Goal: Transaction & Acquisition: Purchase product/service

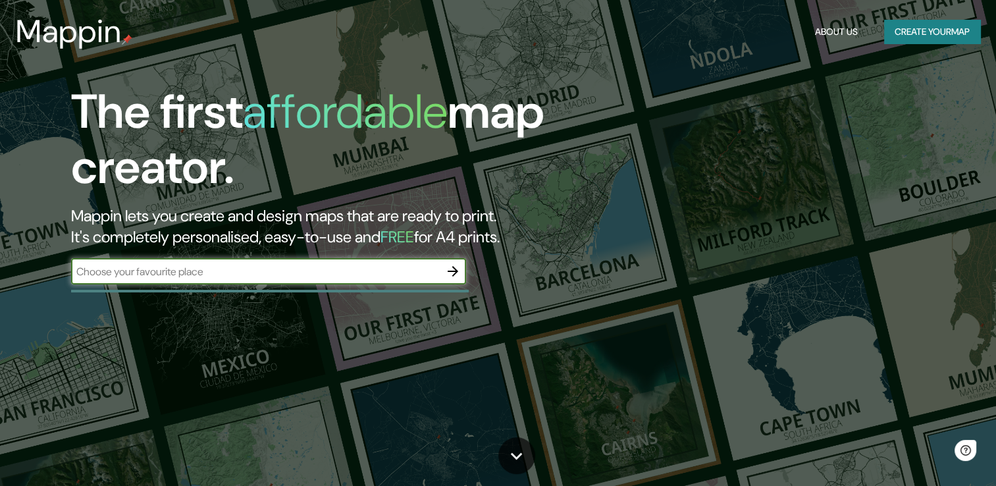
click at [921, 40] on button "Create your map" at bounding box center [932, 32] width 96 height 24
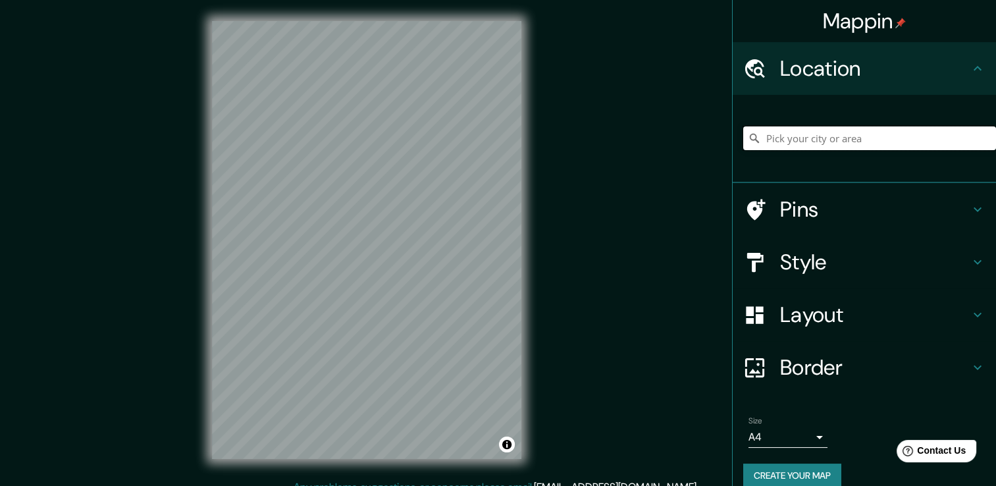
click at [772, 136] on input "Pick your city or area" at bounding box center [869, 138] width 253 height 24
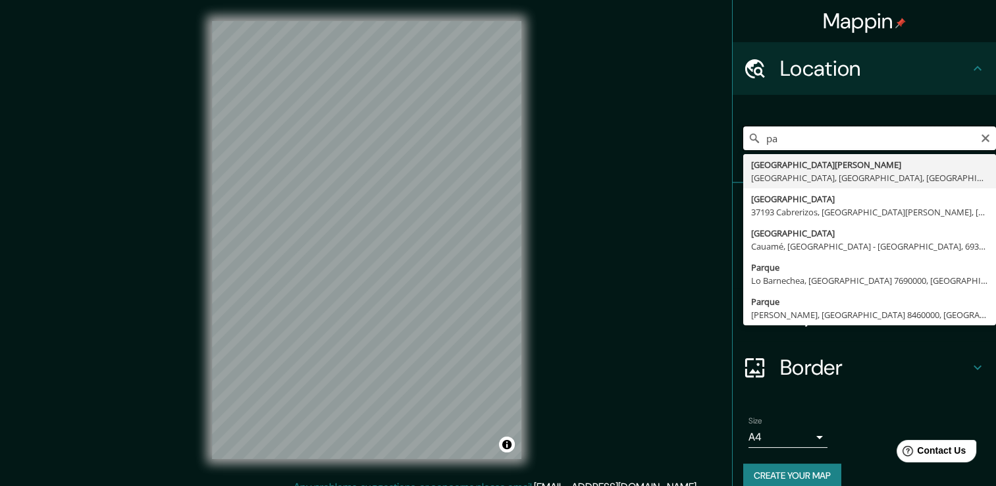
type input "p"
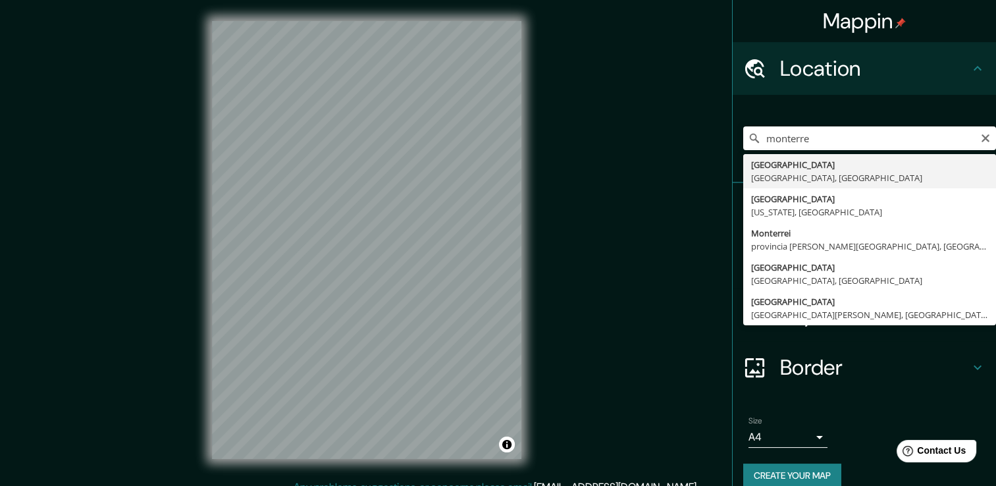
type input "[GEOGRAPHIC_DATA], [GEOGRAPHIC_DATA], [GEOGRAPHIC_DATA]"
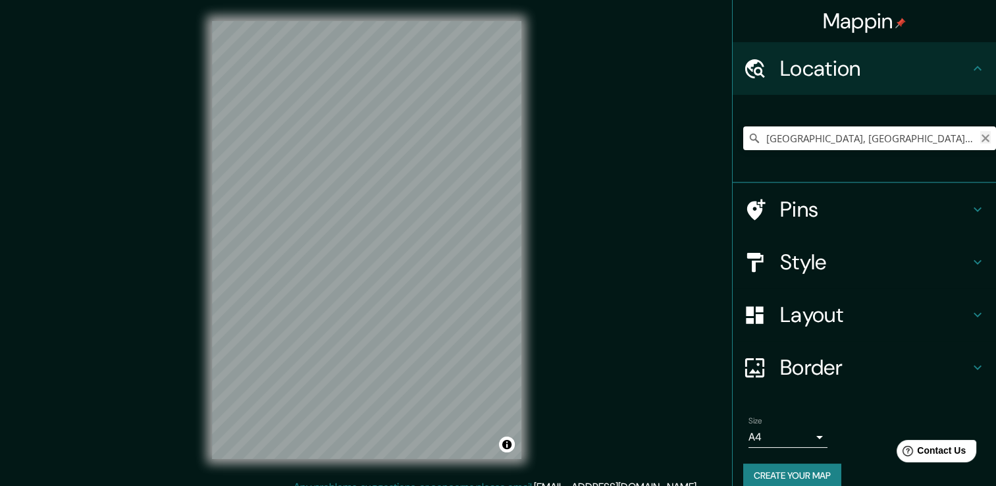
click at [982, 136] on icon "Clear" at bounding box center [986, 138] width 8 height 8
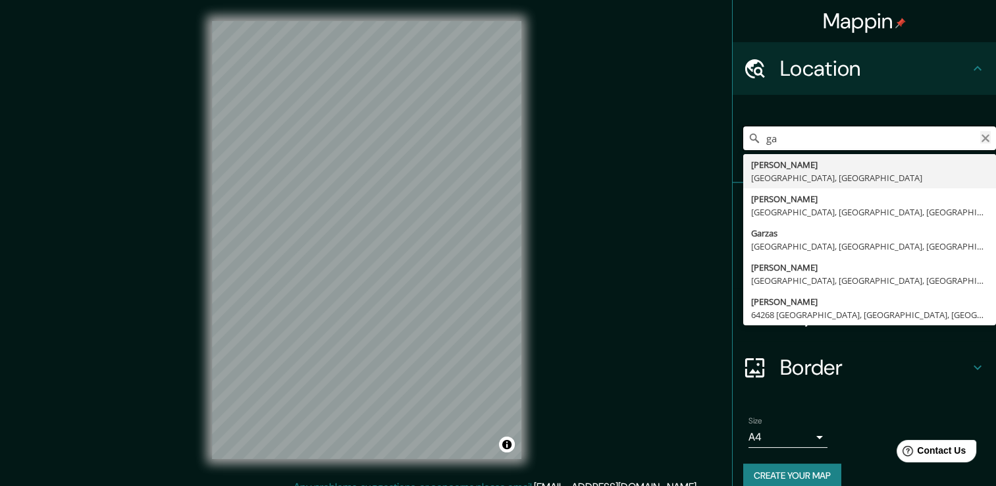
type input "g"
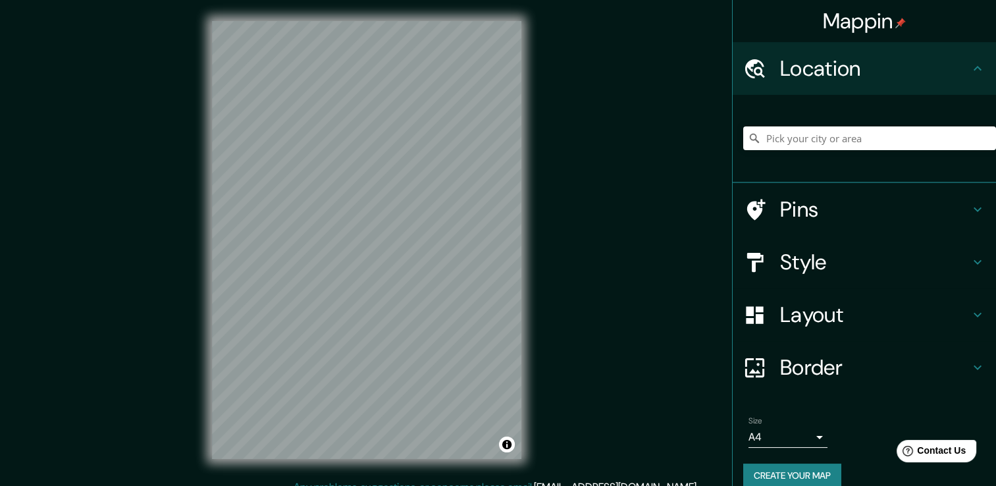
click at [902, 246] on div "Style" at bounding box center [864, 262] width 263 height 53
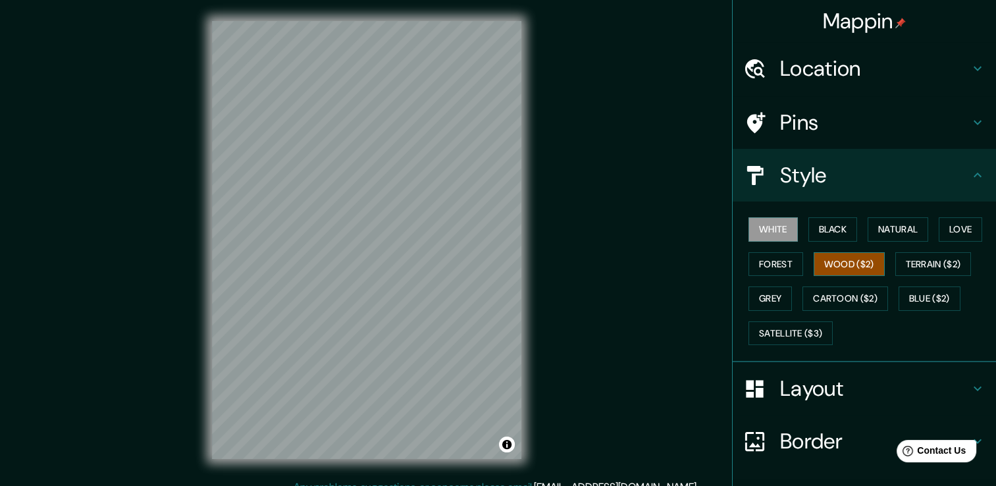
click at [846, 255] on button "Wood ($2)" at bounding box center [849, 264] width 71 height 24
click at [762, 265] on button "Forest" at bounding box center [776, 264] width 55 height 24
click at [835, 264] on button "Wood ($2)" at bounding box center [849, 264] width 71 height 24
click at [932, 269] on button "Terrain ($2)" at bounding box center [934, 264] width 76 height 24
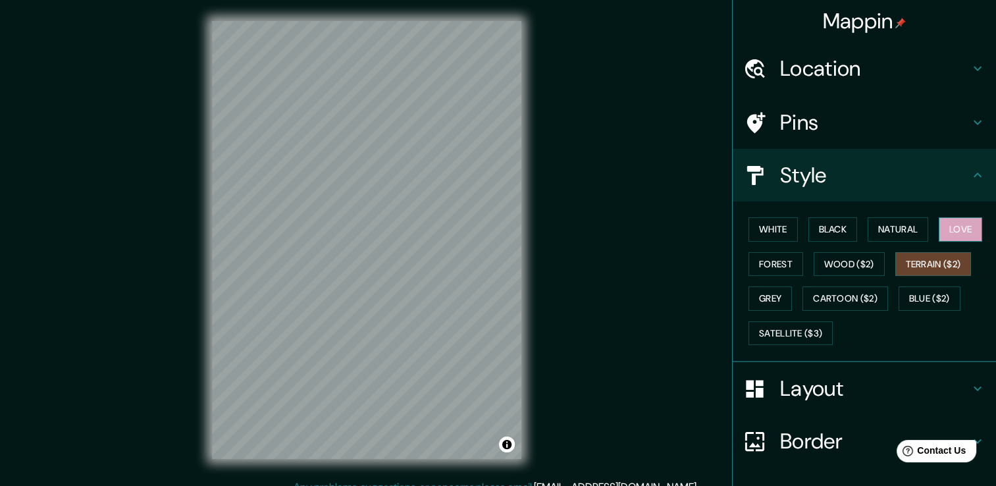
click at [954, 227] on button "Love" at bounding box center [960, 229] width 43 height 24
click at [905, 236] on button "Natural" at bounding box center [898, 229] width 61 height 24
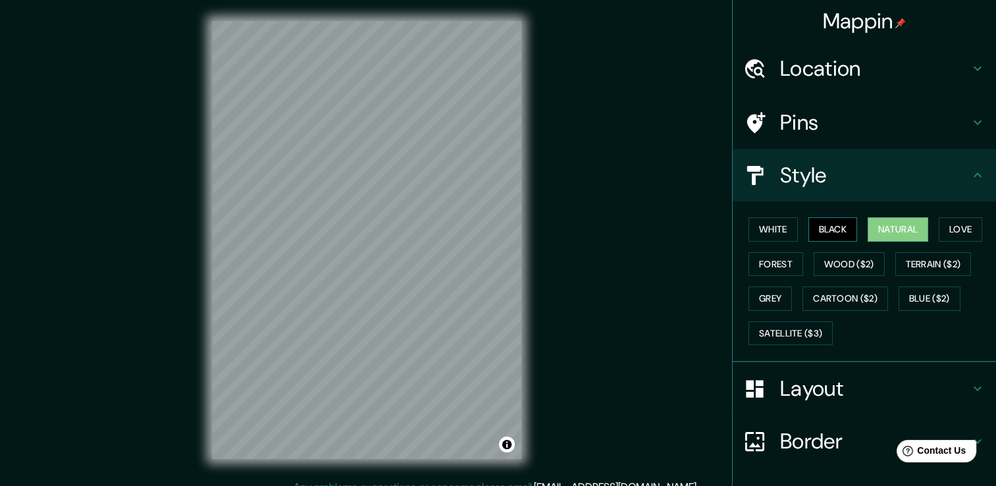
click at [827, 235] on button "Black" at bounding box center [833, 229] width 49 height 24
click at [771, 227] on button "White" at bounding box center [773, 229] width 49 height 24
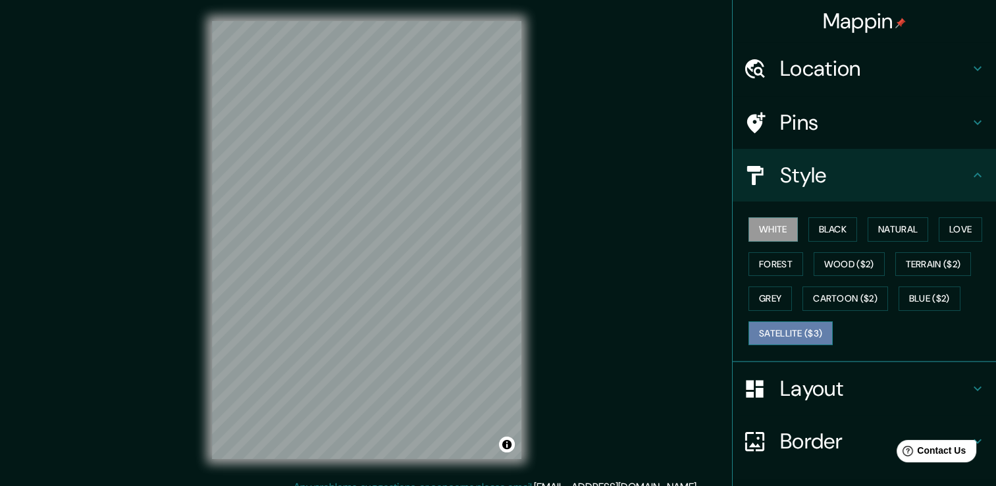
click at [792, 330] on button "Satellite ($3)" at bounding box center [791, 333] width 84 height 24
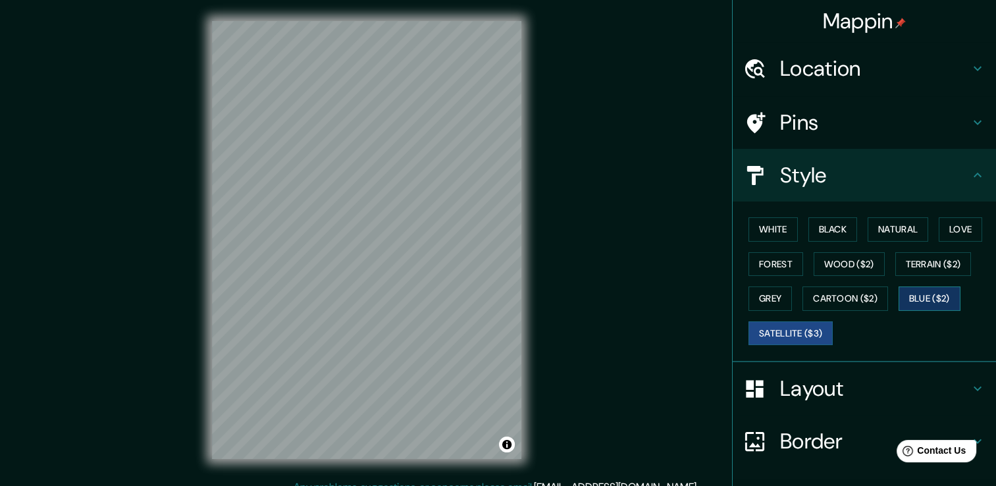
click at [918, 301] on button "Blue ($2)" at bounding box center [930, 298] width 62 height 24
click at [755, 302] on button "Grey" at bounding box center [770, 298] width 43 height 24
